Goal: Task Accomplishment & Management: Manage account settings

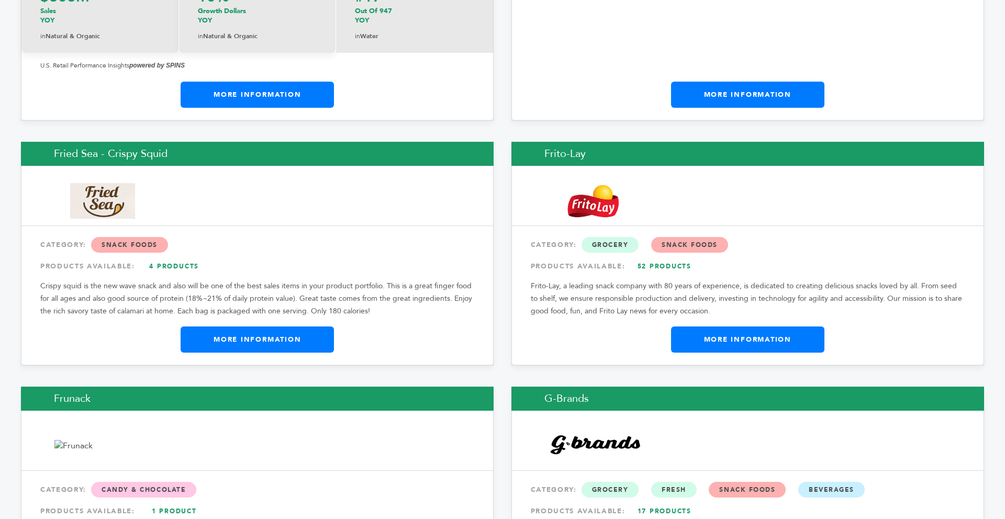
scroll to position [6029, 0]
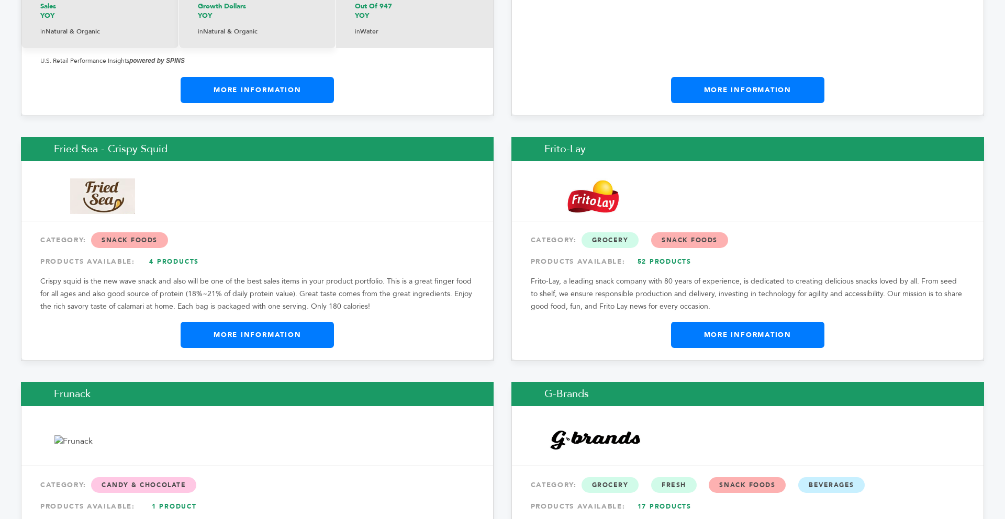
click at [702, 322] on link "More Information" at bounding box center [747, 335] width 153 height 26
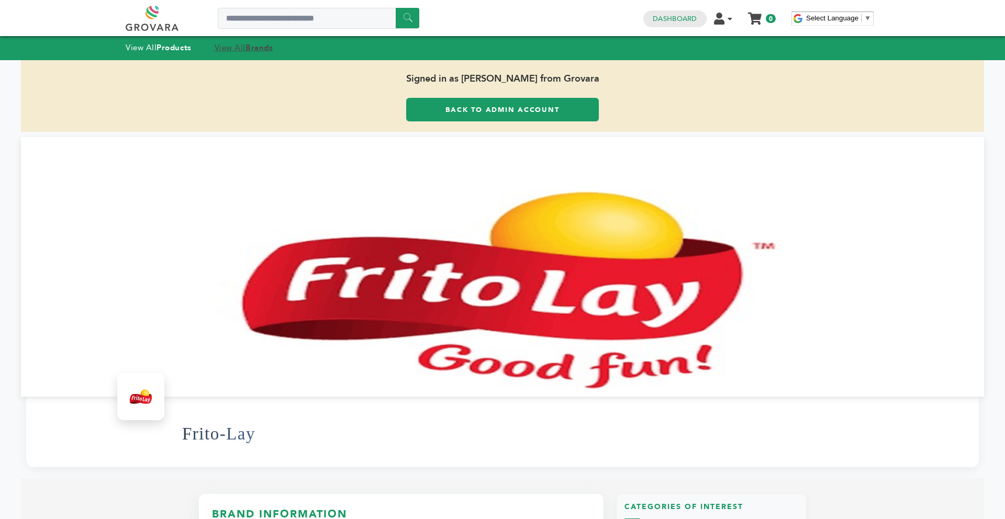
click at [256, 46] on strong "Brands" at bounding box center [258, 47] width 27 height 10
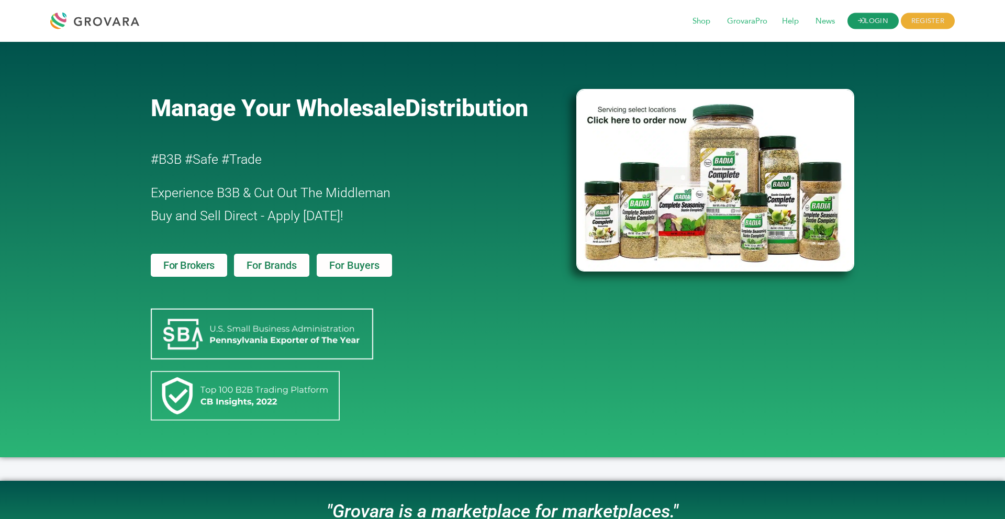
click at [877, 23] on link "LOGIN" at bounding box center [872, 21] width 51 height 16
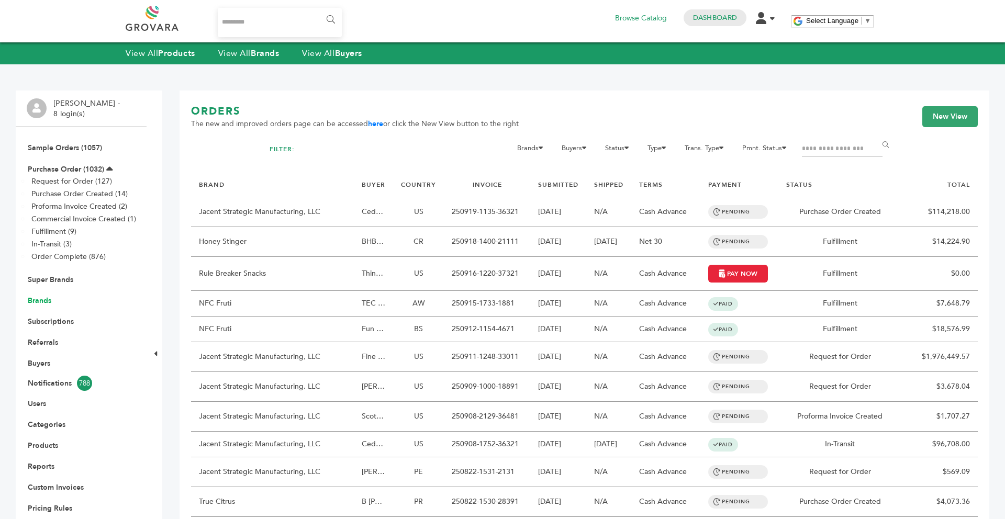
click at [42, 299] on link "Brands" at bounding box center [40, 301] width 24 height 10
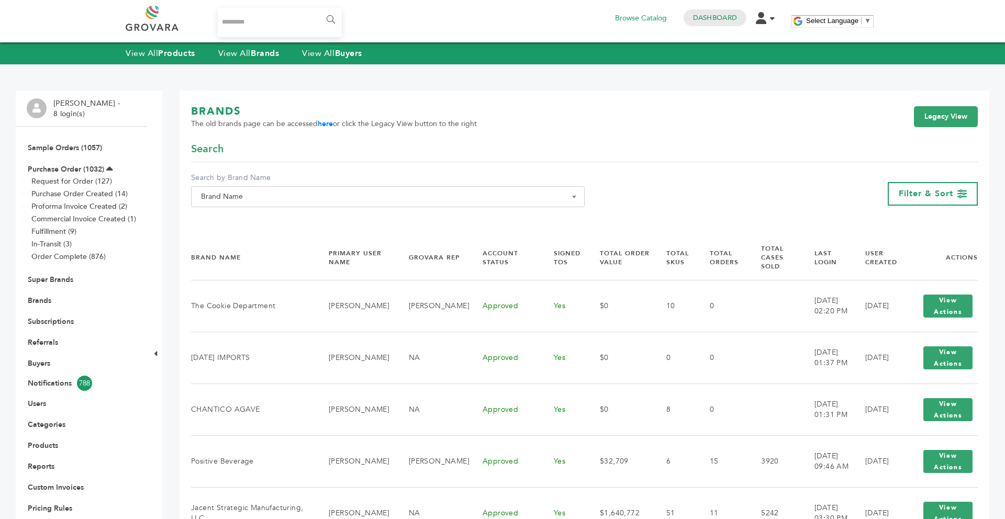
click at [295, 190] on span "Brand Name" at bounding box center [388, 196] width 382 height 15
click at [280, 218] on input "Search" at bounding box center [388, 215] width 388 height 13
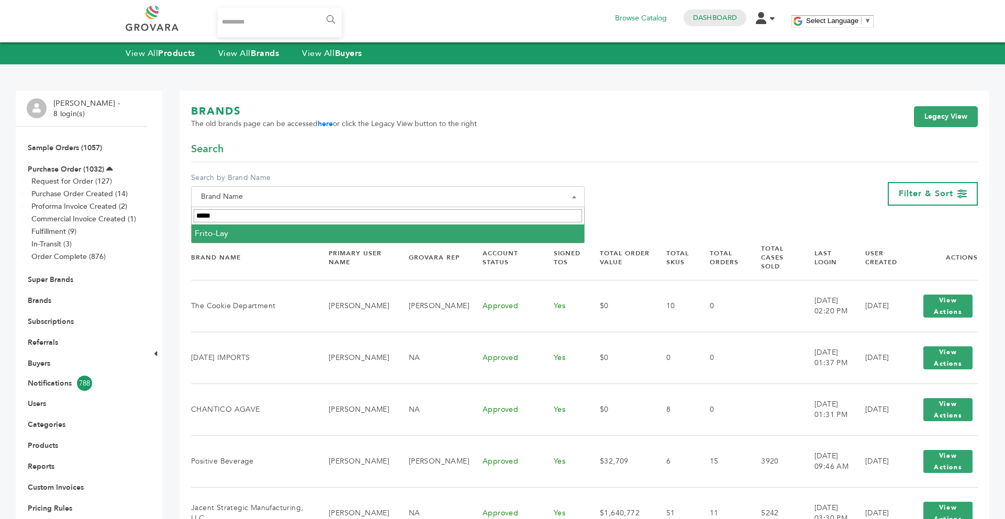
type input "*****"
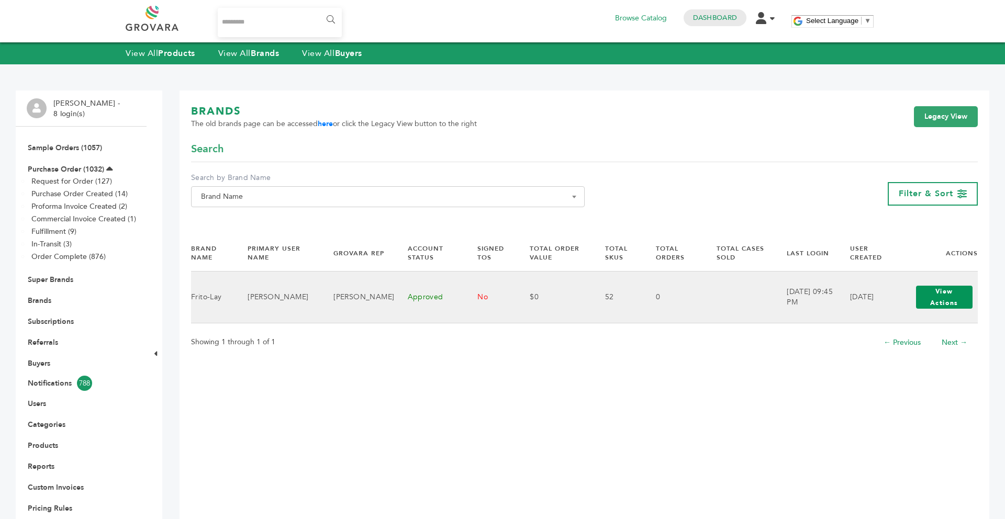
click at [953, 307] on button "View Actions" at bounding box center [944, 297] width 57 height 23
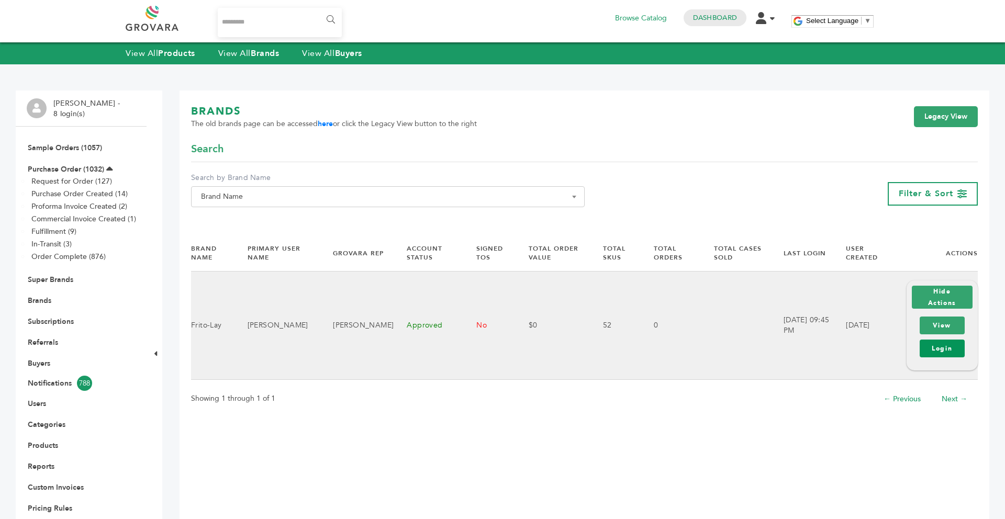
click at [945, 345] on link "Login" at bounding box center [941, 349] width 45 height 18
